Goal: Task Accomplishment & Management: Complete application form

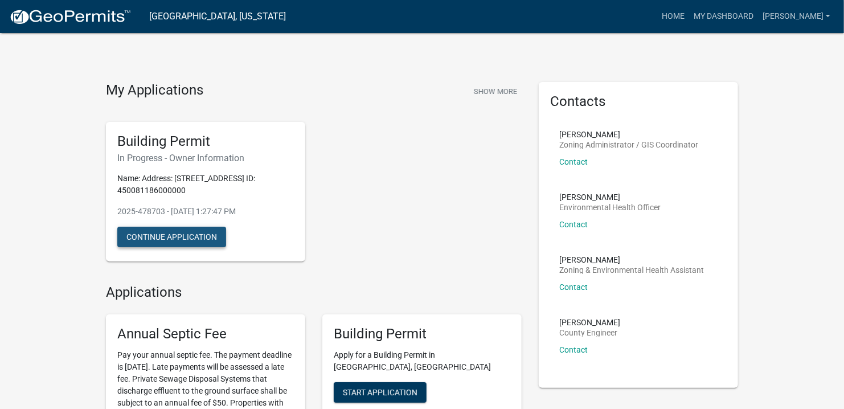
click at [191, 236] on button "Continue Application" at bounding box center [171, 237] width 109 height 20
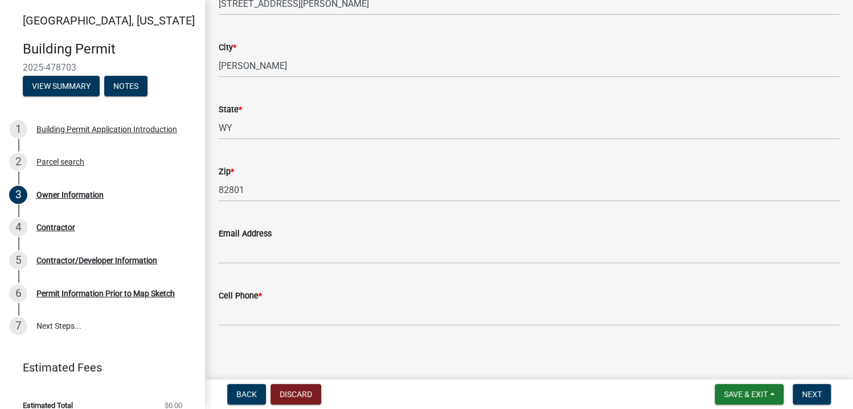
scroll to position [194, 0]
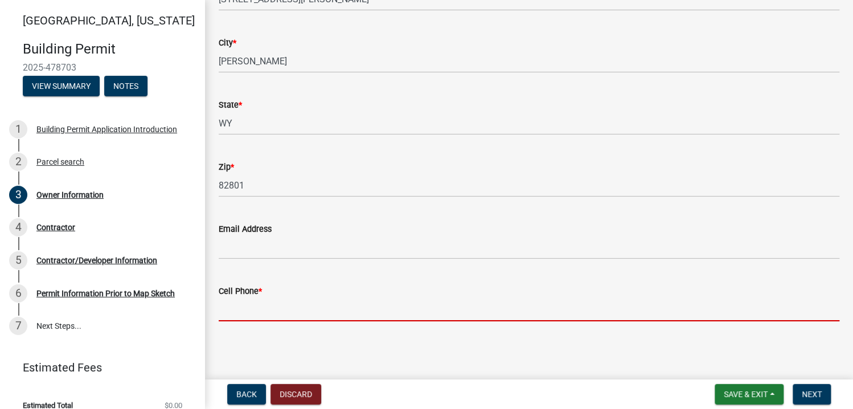
click at [230, 312] on input "Cell Phone *" at bounding box center [529, 309] width 620 height 23
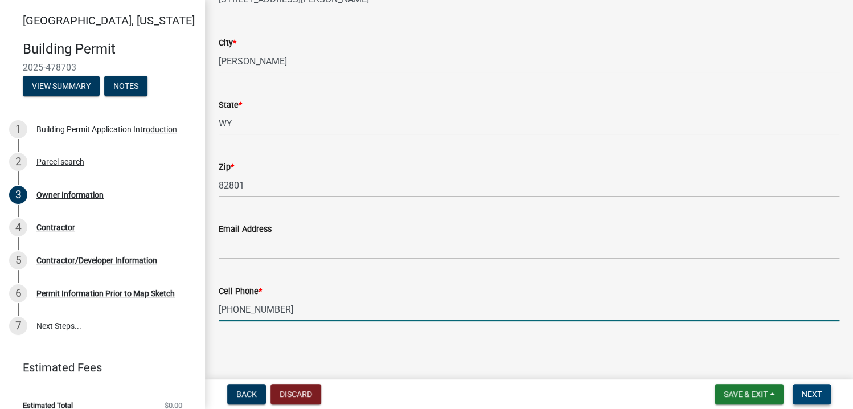
type input "[PHONE_NUMBER]"
click at [809, 394] on span "Next" at bounding box center [811, 393] width 20 height 9
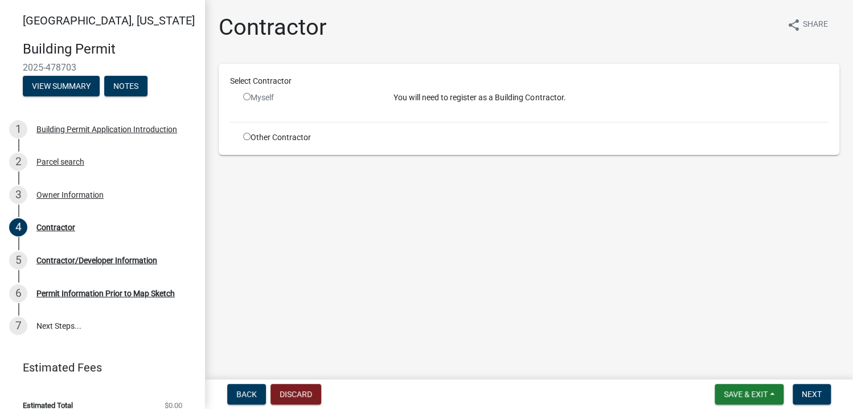
click at [248, 95] on input "radio" at bounding box center [246, 96] width 7 height 7
click at [246, 95] on input "radio" at bounding box center [246, 96] width 7 height 7
radio input "false"
click at [437, 97] on p "You will need to register as a Building Contractor." at bounding box center [610, 98] width 434 height 12
click at [246, 136] on input "radio" at bounding box center [246, 136] width 7 height 7
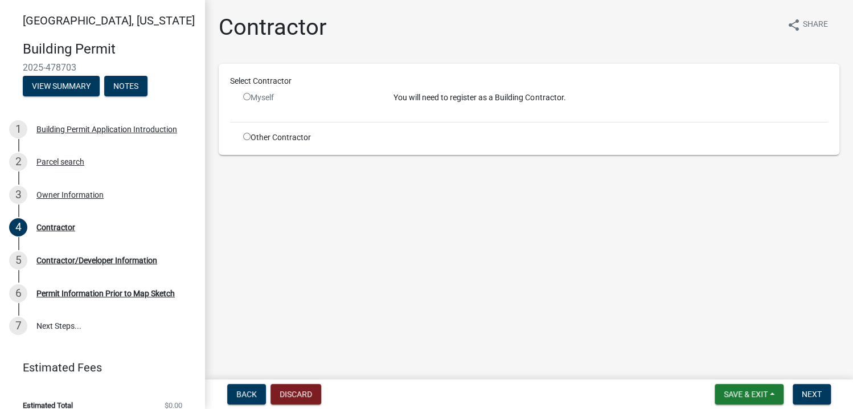
radio input "true"
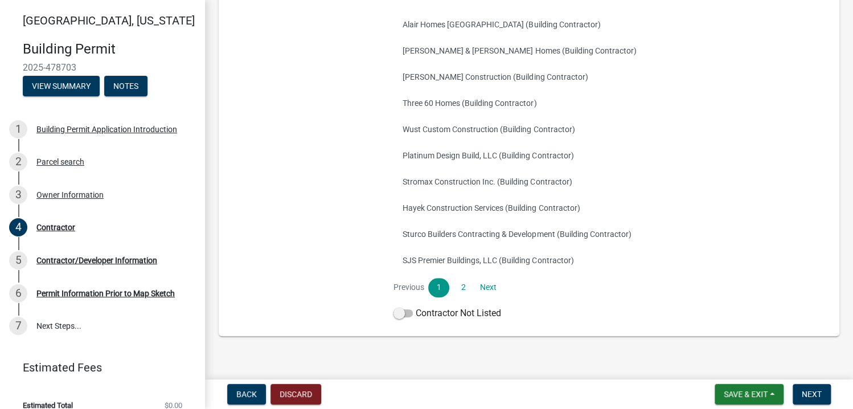
scroll to position [202, 0]
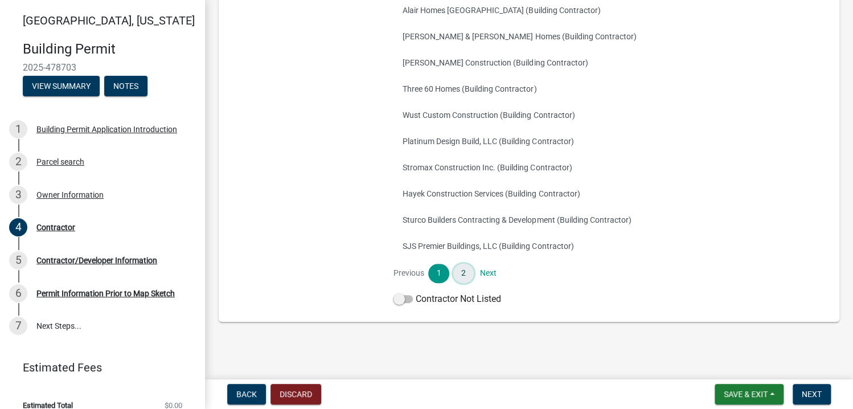
click at [462, 271] on link "2" at bounding box center [463, 273] width 20 height 19
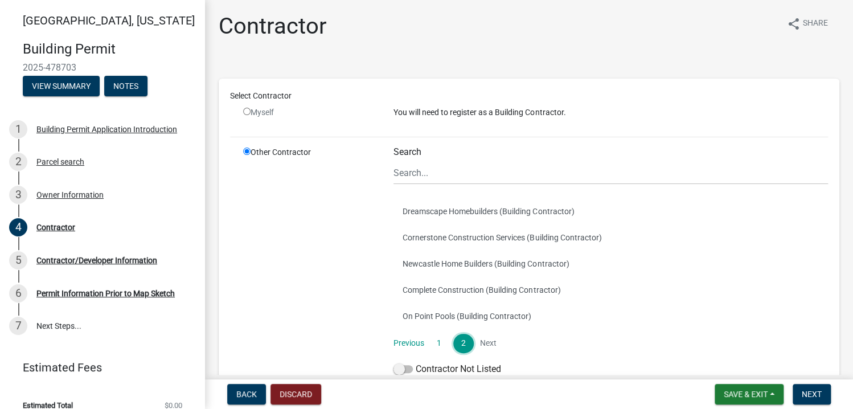
scroll to position [0, 0]
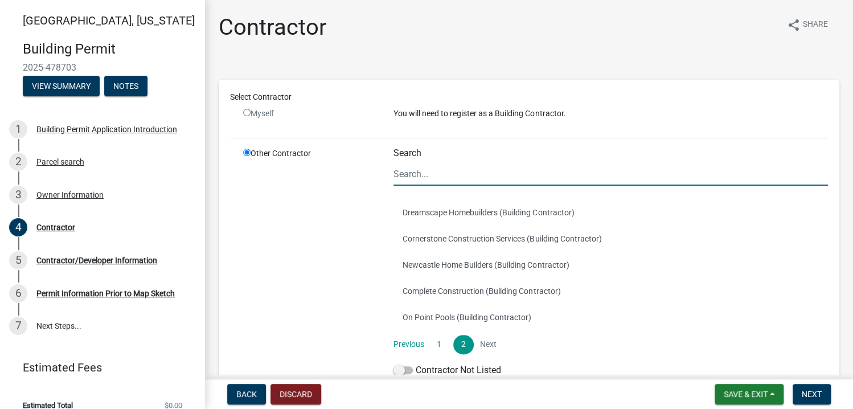
click at [417, 174] on input "Search" at bounding box center [610, 173] width 434 height 23
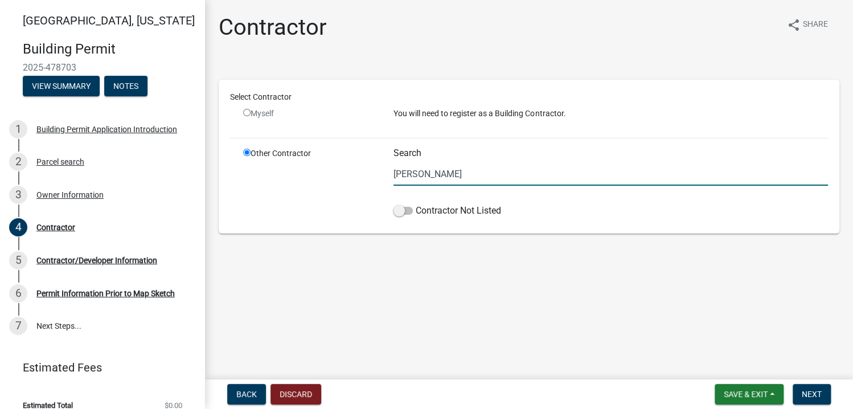
drag, startPoint x: 412, startPoint y: 172, endPoint x: 394, endPoint y: 170, distance: 17.2
click at [394, 170] on input "[PERSON_NAME]" at bounding box center [610, 173] width 434 height 23
type input "[PERSON_NAME] Construction Inc."
click at [403, 209] on span at bounding box center [402, 211] width 19 height 8
click at [415, 204] on input "Contractor Not Listed" at bounding box center [415, 204] width 0 height 0
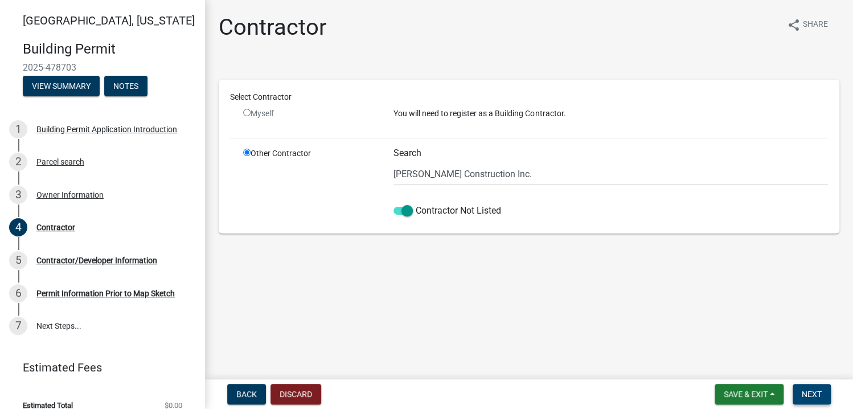
click at [808, 391] on span "Next" at bounding box center [811, 393] width 20 height 9
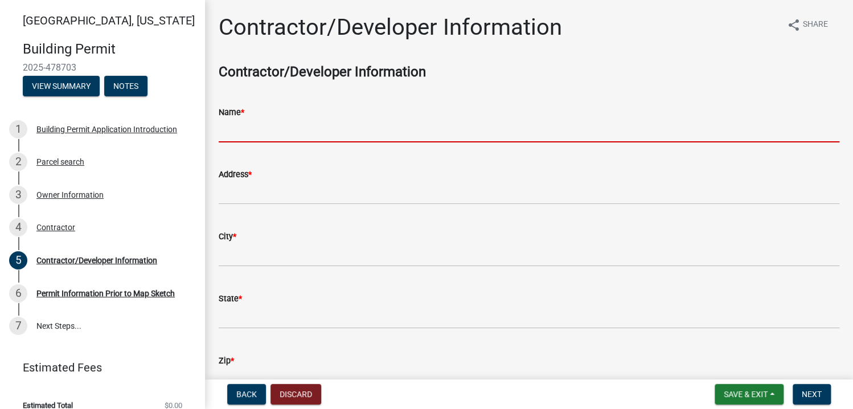
click at [246, 131] on input "Name *" at bounding box center [529, 130] width 620 height 23
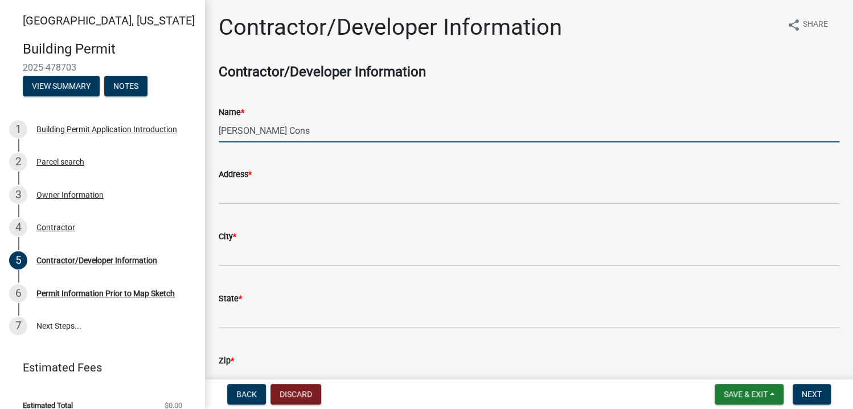
type input "[PERSON_NAME] Construction Inc."
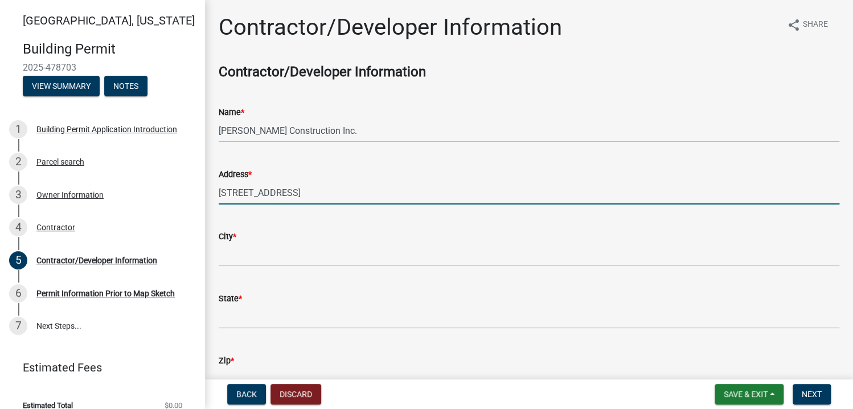
type input "[STREET_ADDRESS]"
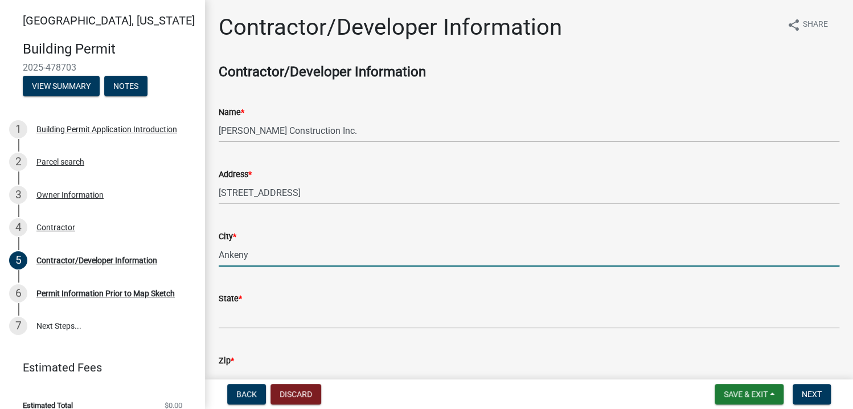
type input "Ankeny"
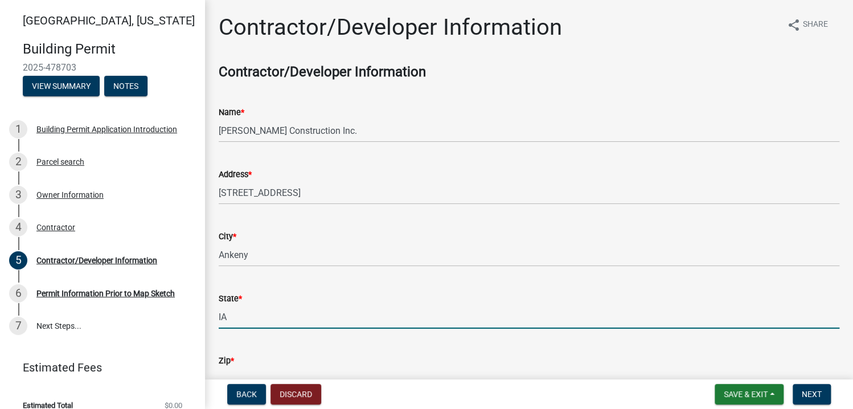
type input "IA"
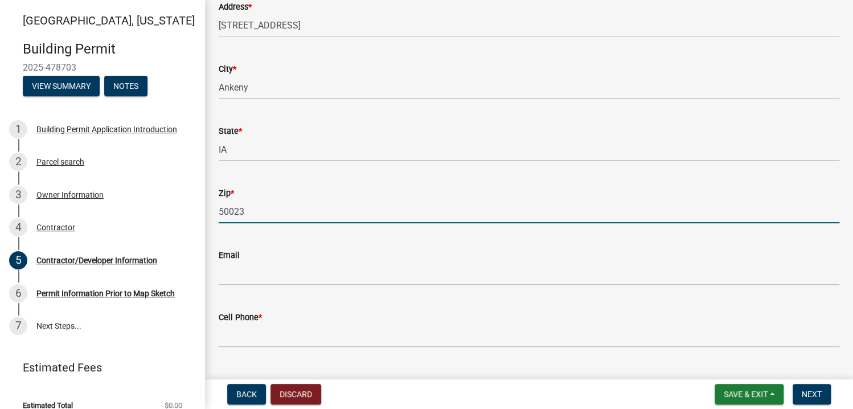
scroll to position [194, 0]
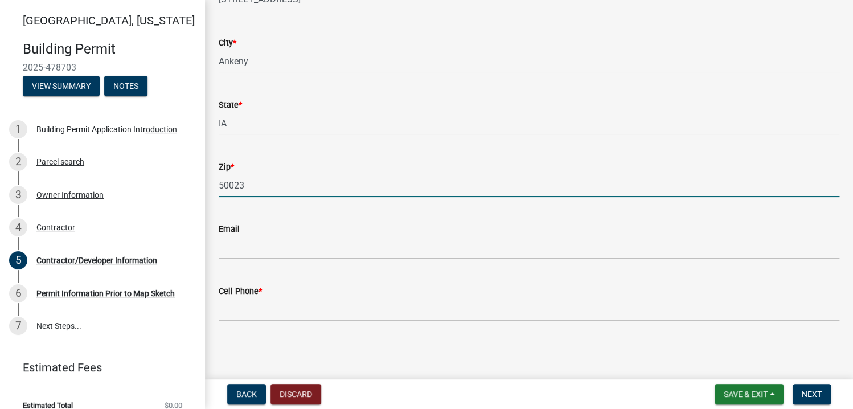
type input "50023"
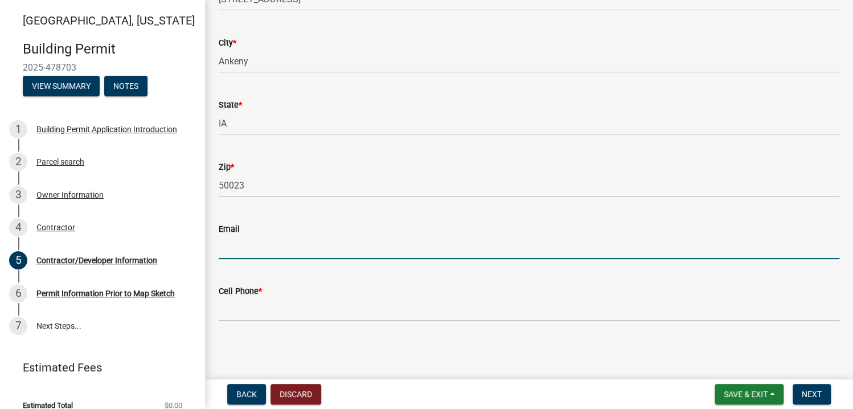
click at [478, 244] on input "Email" at bounding box center [529, 247] width 620 height 23
type input "[EMAIL_ADDRESS][DOMAIN_NAME]"
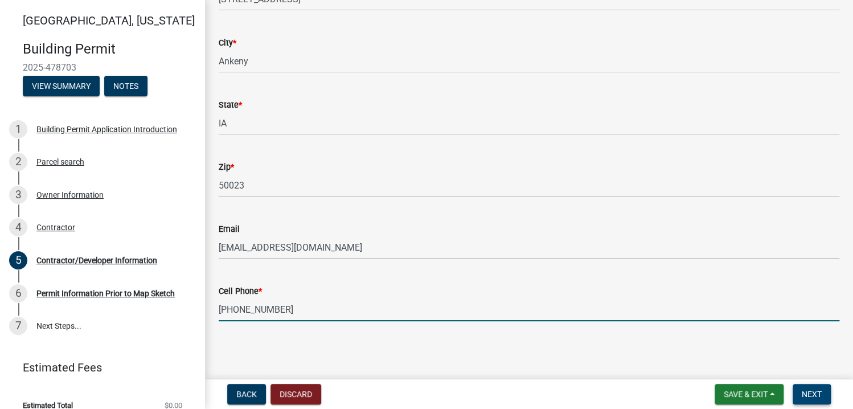
type input "[PHONE_NUMBER]"
click at [815, 391] on span "Next" at bounding box center [811, 393] width 20 height 9
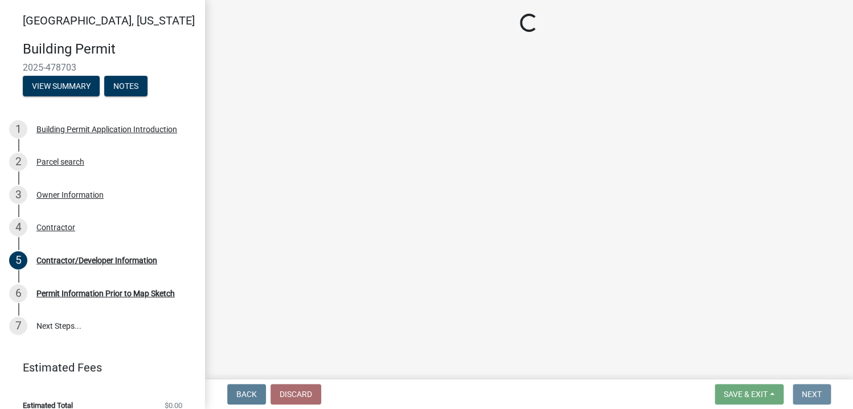
scroll to position [0, 0]
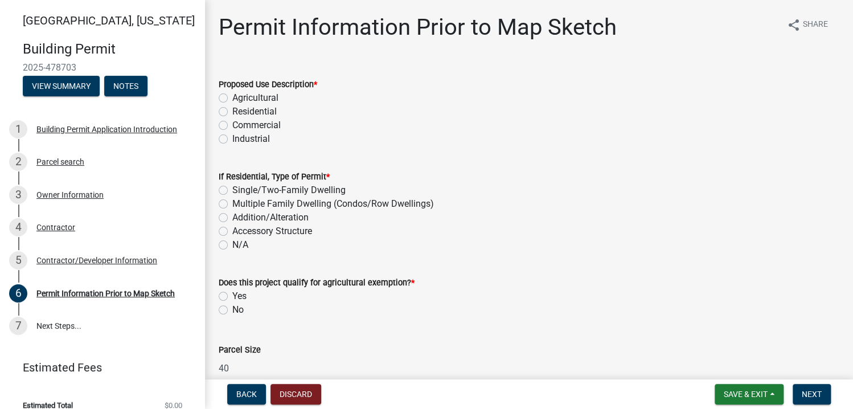
click at [232, 112] on label "Residential" at bounding box center [254, 112] width 44 height 14
click at [232, 112] on input "Residential" at bounding box center [235, 108] width 7 height 7
radio input "true"
click at [232, 190] on label "Single/Two-Family Dwelling" at bounding box center [288, 190] width 113 height 14
click at [232, 190] on input "Single/Two-Family Dwelling" at bounding box center [235, 186] width 7 height 7
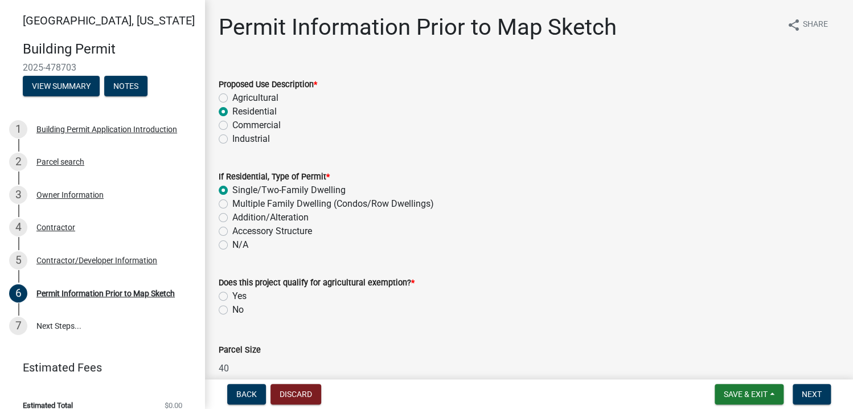
radio input "true"
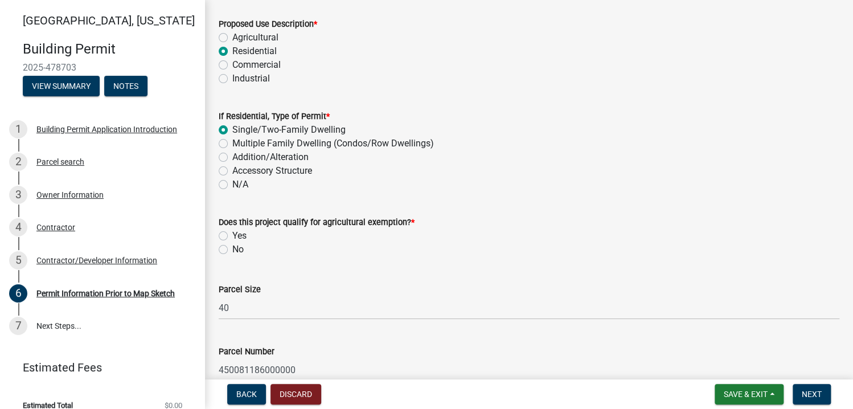
scroll to position [114, 0]
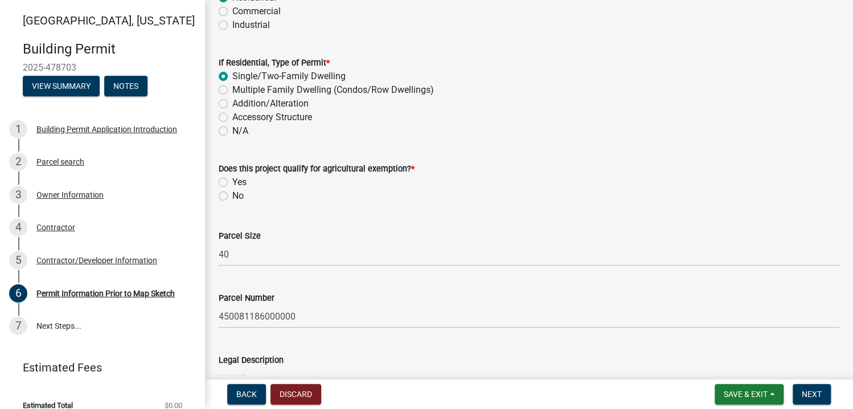
click at [232, 197] on label "No" at bounding box center [237, 196] width 11 height 14
click at [232, 196] on input "No" at bounding box center [235, 192] width 7 height 7
radio input "true"
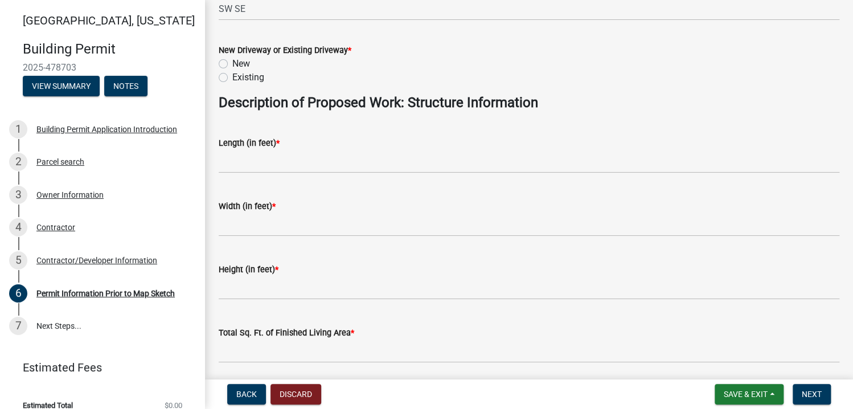
scroll to position [455, 0]
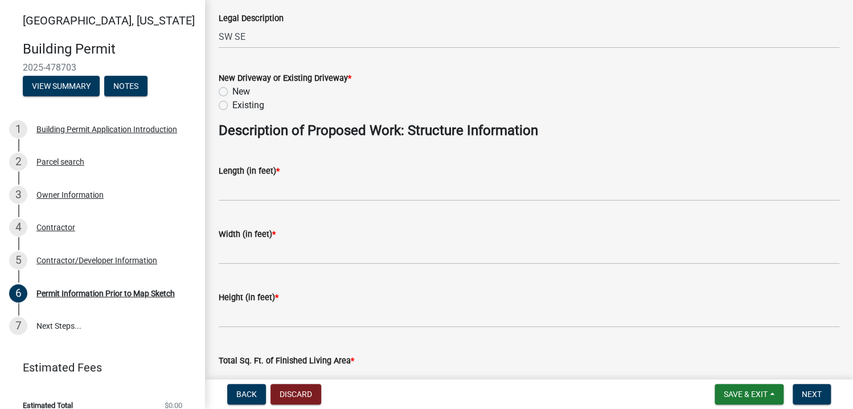
click at [232, 90] on label "New" at bounding box center [241, 92] width 18 height 14
click at [232, 90] on input "New" at bounding box center [235, 88] width 7 height 7
radio input "true"
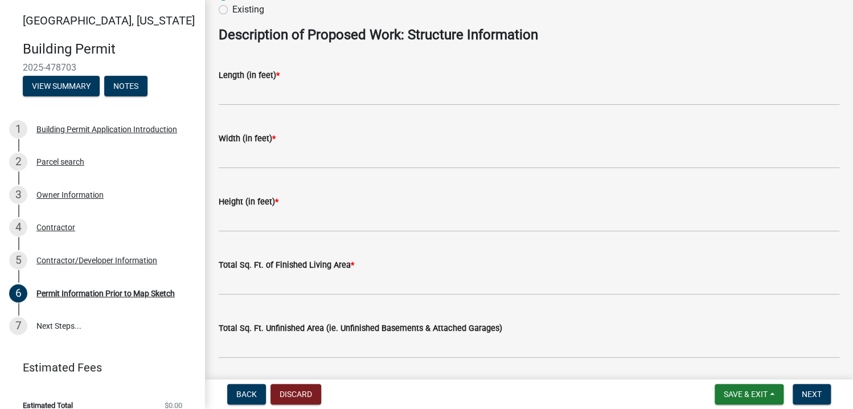
scroll to position [569, 0]
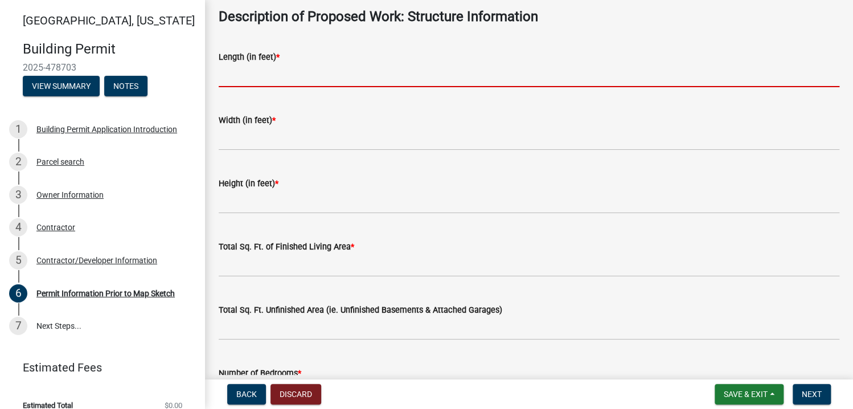
click at [254, 76] on input "text" at bounding box center [529, 75] width 620 height 23
